Goal: Information Seeking & Learning: Find contact information

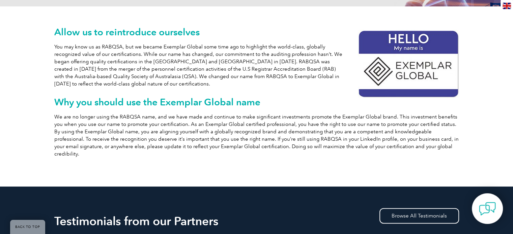
scroll to position [144, 0]
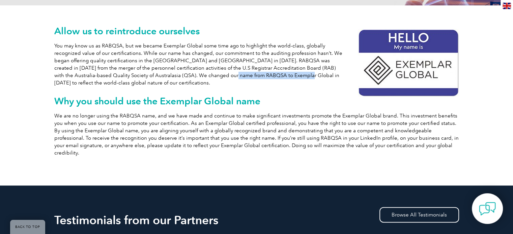
drag, startPoint x: 185, startPoint y: 77, endPoint x: 251, endPoint y: 78, distance: 66.5
click at [251, 78] on p "You may know us as RABQSA, but we became Exemplar Global some time ago to highl…" at bounding box center [256, 64] width 405 height 45
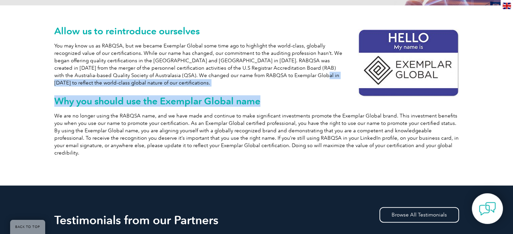
drag, startPoint x: 264, startPoint y: 79, endPoint x: 335, endPoint y: 89, distance: 72.2
click at [335, 89] on div "Allow us to reintroduce ourselves You may know us as RABQSA, but we became Exem…" at bounding box center [256, 95] width 405 height 181
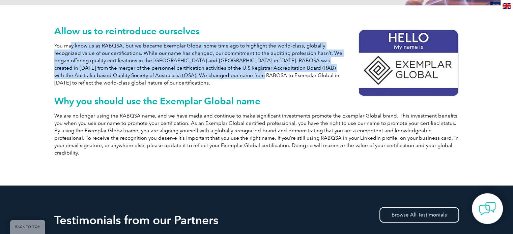
drag, startPoint x: 71, startPoint y: 45, endPoint x: 212, endPoint y: 72, distance: 144.0
click at [212, 72] on p "You may know us as RABQSA, but we became Exemplar Global some time ago to highl…" at bounding box center [256, 64] width 405 height 45
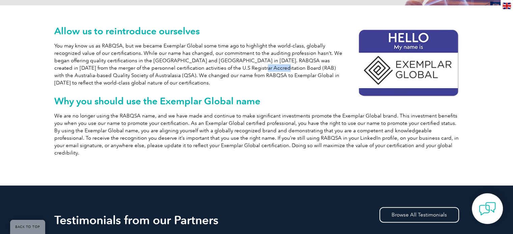
drag, startPoint x: 219, startPoint y: 69, endPoint x: 240, endPoint y: 68, distance: 21.6
click at [240, 68] on p "You may know us as RABQSA, but we became Exemplar Global some time ago to highl…" at bounding box center [256, 64] width 405 height 45
drag, startPoint x: 259, startPoint y: 67, endPoint x: 300, endPoint y: 68, distance: 41.2
click at [300, 68] on p "You may know us as RABQSA, but we became Exemplar Global some time ago to highl…" at bounding box center [256, 64] width 405 height 45
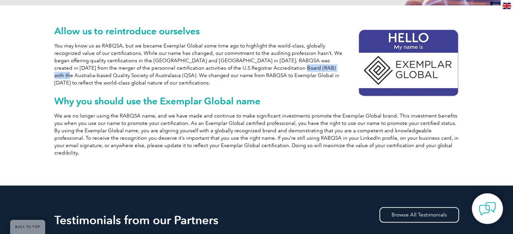
click at [300, 68] on p "You may know us as RABQSA, but we became Exemplar Global some time ago to highl…" at bounding box center [256, 64] width 405 height 45
drag, startPoint x: 268, startPoint y: 67, endPoint x: 306, endPoint y: 68, distance: 38.1
click at [306, 68] on p "You may know us as RABQSA, but we became Exemplar Global some time ago to highl…" at bounding box center [256, 64] width 405 height 45
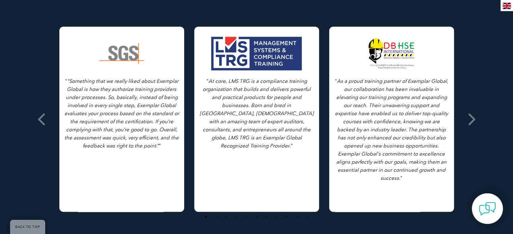
scroll to position [385, 0]
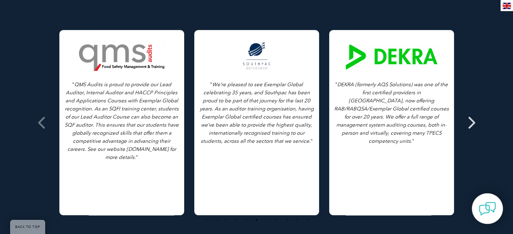
click at [469, 123] on icon at bounding box center [471, 123] width 8 height 0
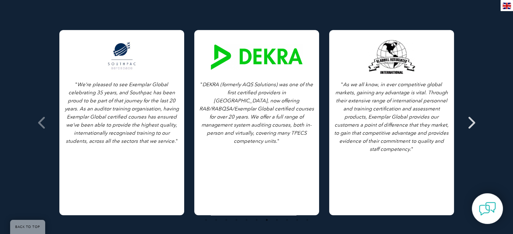
click at [469, 123] on icon at bounding box center [471, 123] width 8 height 0
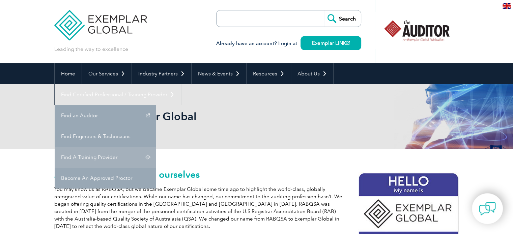
click at [156, 147] on link "Find A Training Provider" at bounding box center [105, 157] width 101 height 21
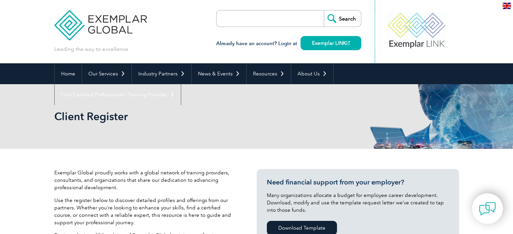
click at [289, 17] on input "search" at bounding box center [255, 18] width 71 height 16
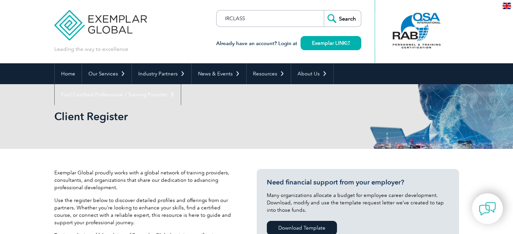
type input "IRCLASS"
click at [349, 17] on input "Search" at bounding box center [342, 18] width 37 height 16
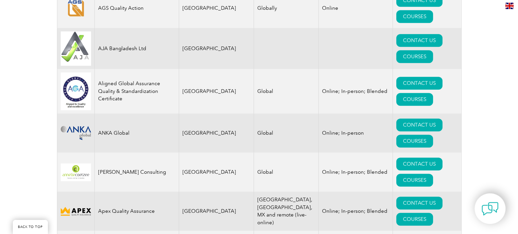
scroll to position [738, 0]
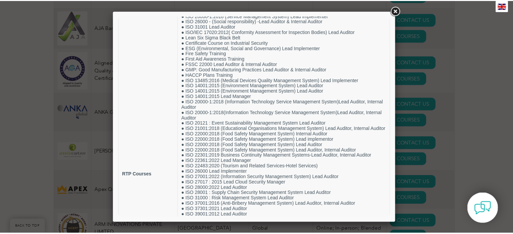
scroll to position [28, 0]
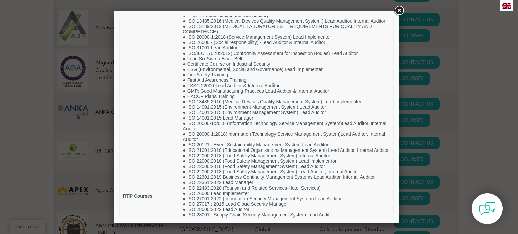
drag, startPoint x: 392, startPoint y: 85, endPoint x: 522, endPoint y: 113, distance: 133.3
click at [398, 10] on link at bounding box center [399, 11] width 12 height 12
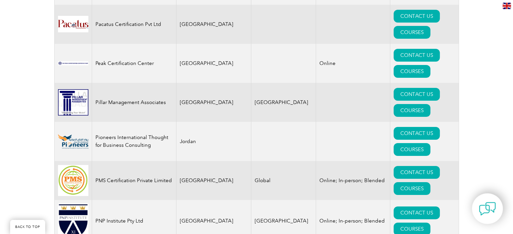
scroll to position [7793, 0]
